Goal: Transaction & Acquisition: Purchase product/service

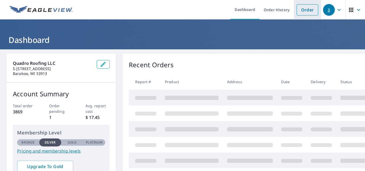
click at [301, 9] on link "Order" at bounding box center [307, 9] width 22 height 11
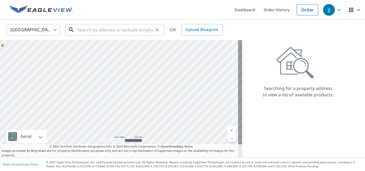
click at [97, 30] on input "text" at bounding box center [115, 29] width 76 height 15
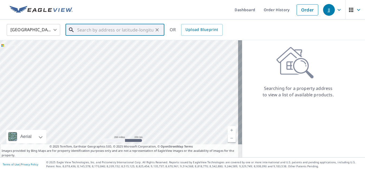
paste input "[STREET_ADDRESS][PERSON_NAME]"
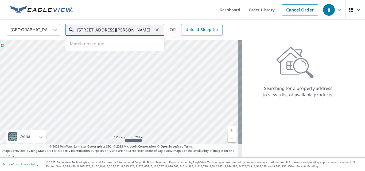
scroll to position [0, 6]
click at [102, 48] on span "9362 [PERSON_NAME] Dr" at bounding box center [118, 45] width 84 height 6
type input "[STREET_ADDRESS][PERSON_NAME][PERSON_NAME]"
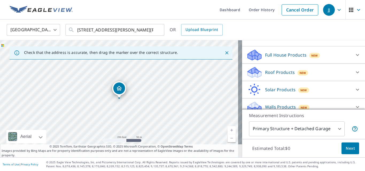
scroll to position [53, 0]
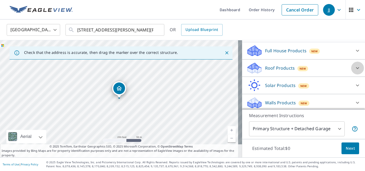
click at [354, 66] on icon at bounding box center [357, 68] width 6 height 6
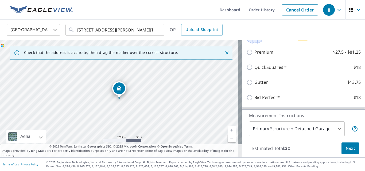
scroll to position [85, 0]
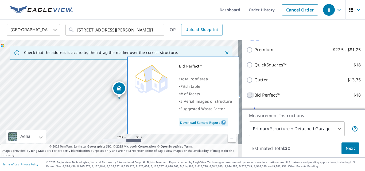
click at [246, 95] on input "Bid Perfect™ $18" at bounding box center [250, 95] width 8 height 6
checkbox input "true"
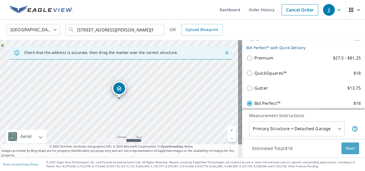
click at [346, 148] on span "Next" at bounding box center [350, 148] width 9 height 7
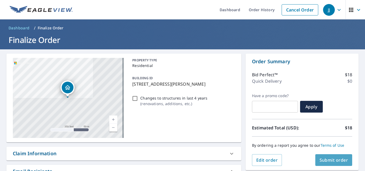
click at [331, 158] on span "Submit order" at bounding box center [333, 160] width 29 height 6
